Goal: Task Accomplishment & Management: Manage account settings

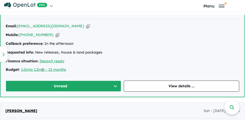
scroll to position [413, 0]
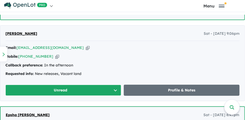
click at [115, 90] on button "Unread" at bounding box center [63, 90] width 116 height 11
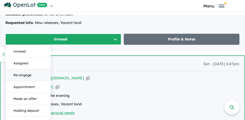
scroll to position [465, 0]
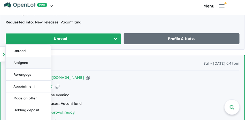
click at [29, 64] on button "Assigned" at bounding box center [28, 63] width 45 height 12
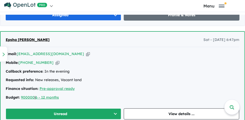
scroll to position [529, 0]
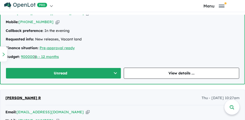
click at [115, 72] on button "Unread" at bounding box center [63, 73] width 115 height 11
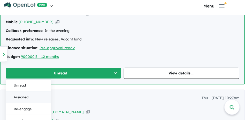
click at [33, 97] on button "Assigned" at bounding box center [28, 98] width 45 height 12
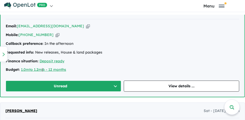
scroll to position [297, 0]
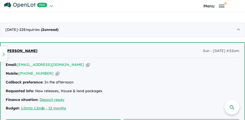
click at [136, 16] on div "CSV download" at bounding box center [127, 10] width 42 height 14
